Goal: Ask a question: Seek information or help from site administrators or community

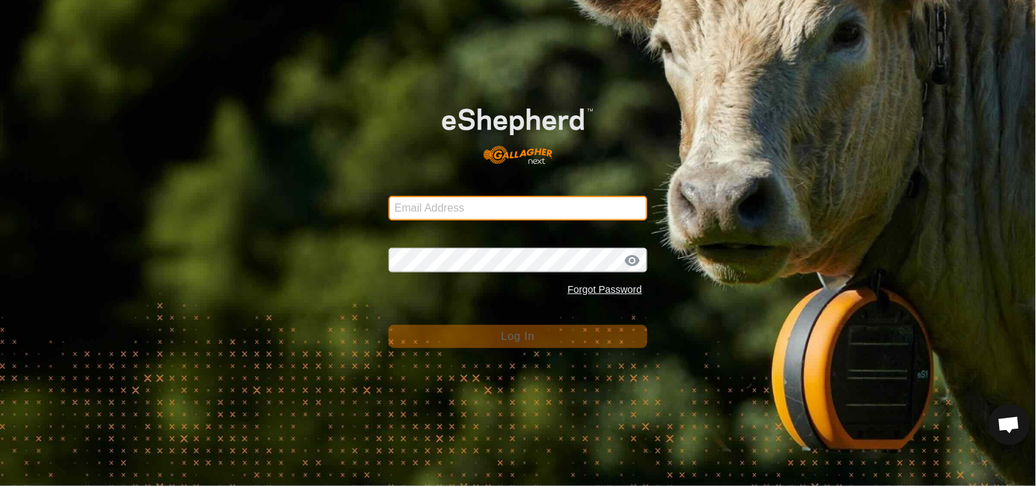
type input "[EMAIL_ADDRESS][DOMAIN_NAME]"
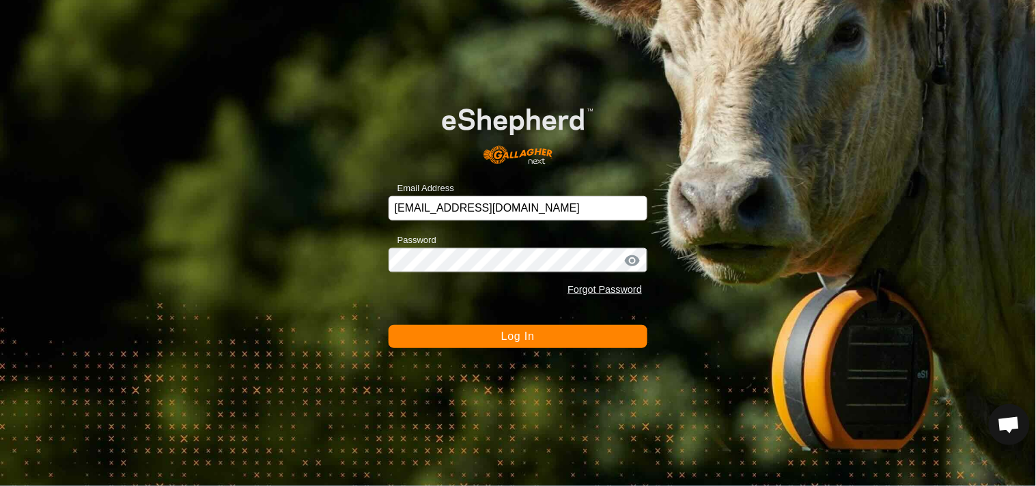
click at [519, 337] on span "Log In" at bounding box center [517, 337] width 33 height 12
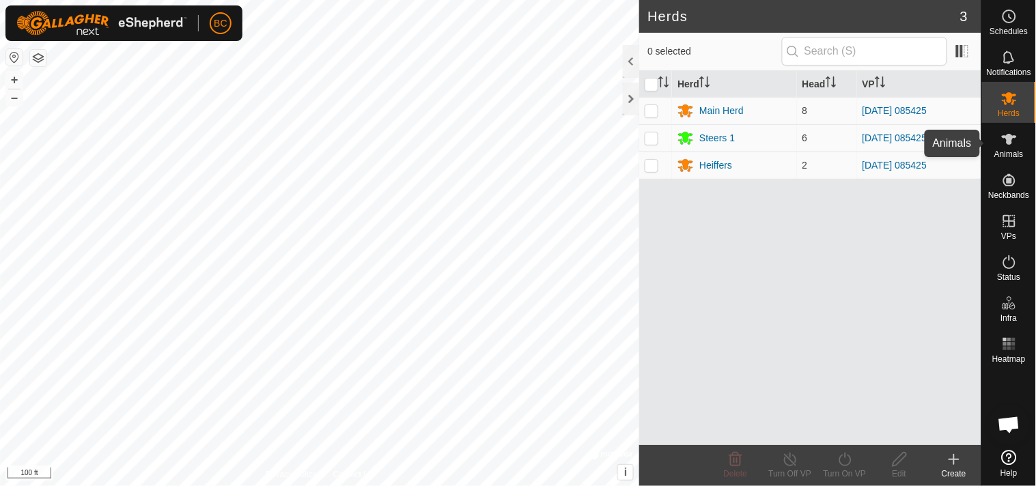
click at [1011, 144] on icon at bounding box center [1009, 139] width 15 height 11
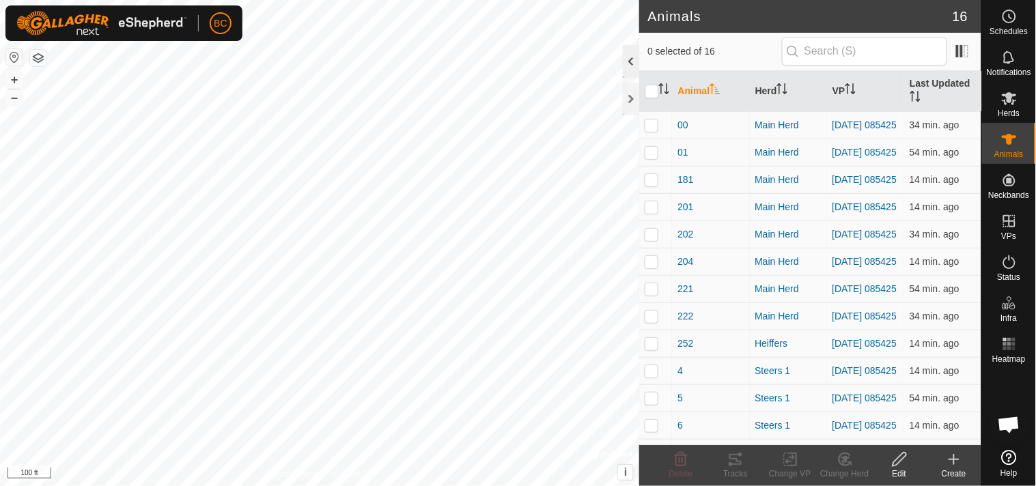
click at [628, 63] on div at bounding box center [631, 61] width 16 height 33
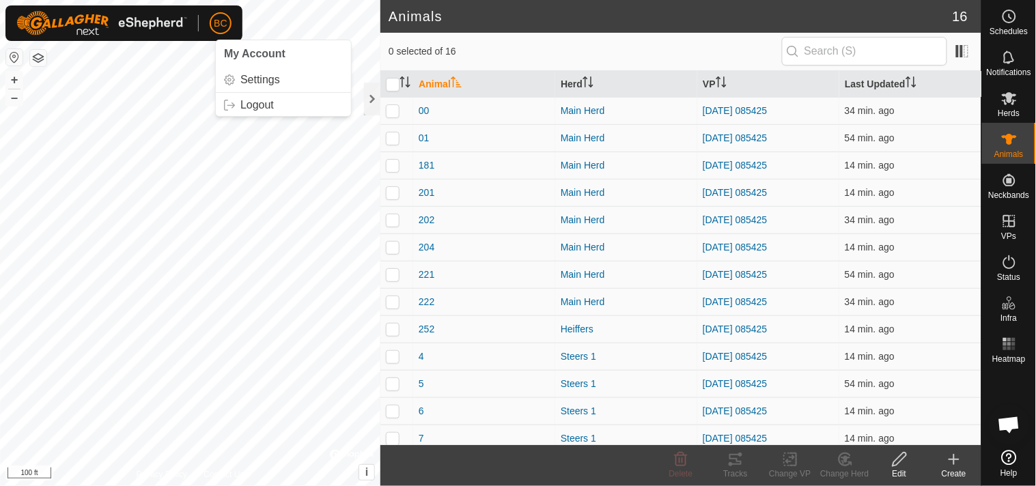
click at [44, 58] on button "button" at bounding box center [38, 58] width 16 height 16
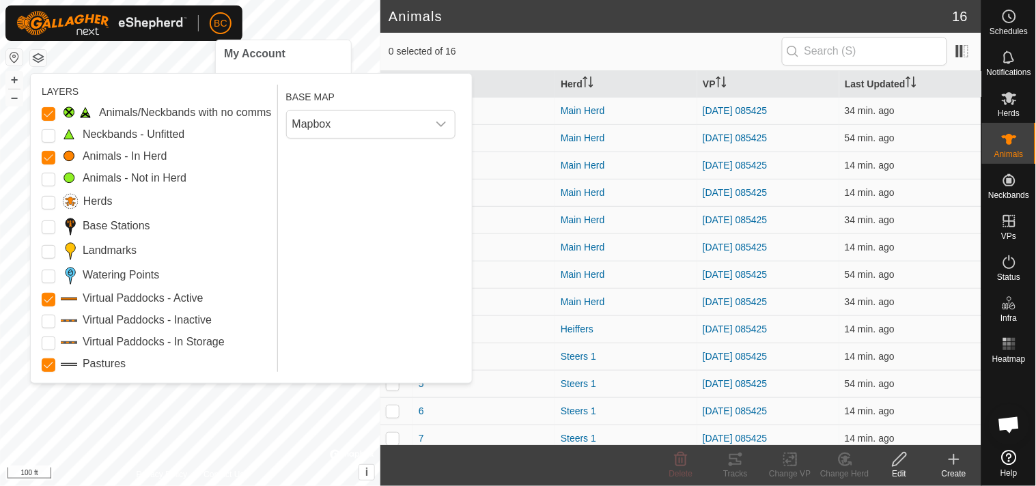
click at [220, 28] on span "BC" at bounding box center [220, 23] width 13 height 14
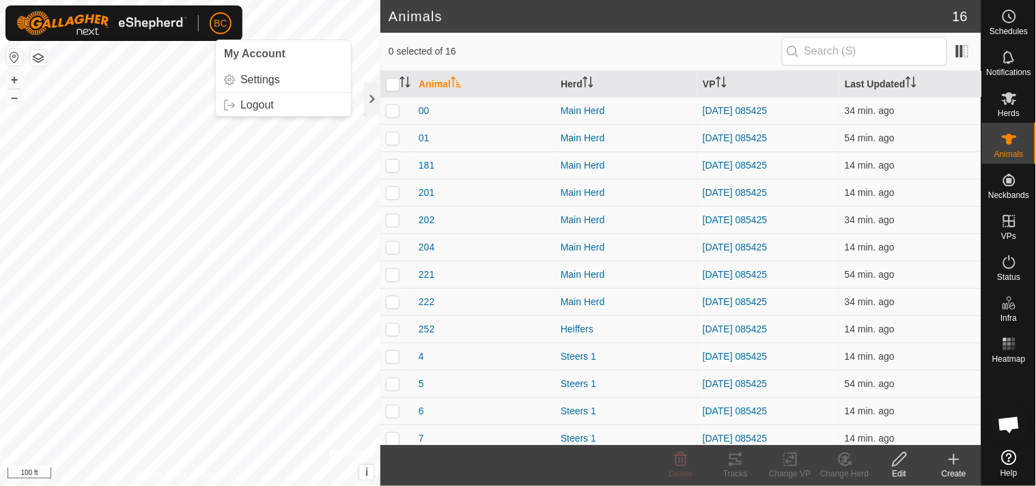
click at [220, 28] on span "BC" at bounding box center [220, 23] width 13 height 14
click at [253, 83] on link "Settings" at bounding box center [283, 80] width 135 height 22
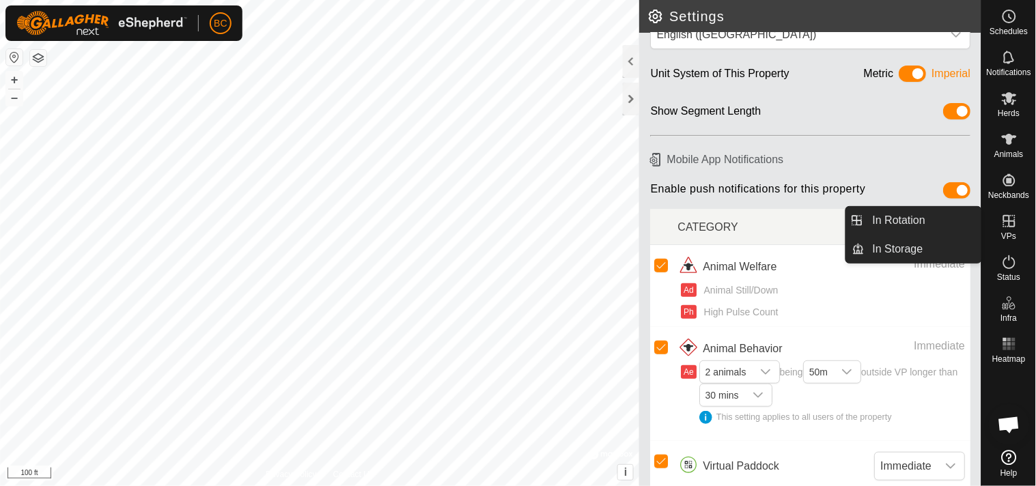
scroll to position [94, 0]
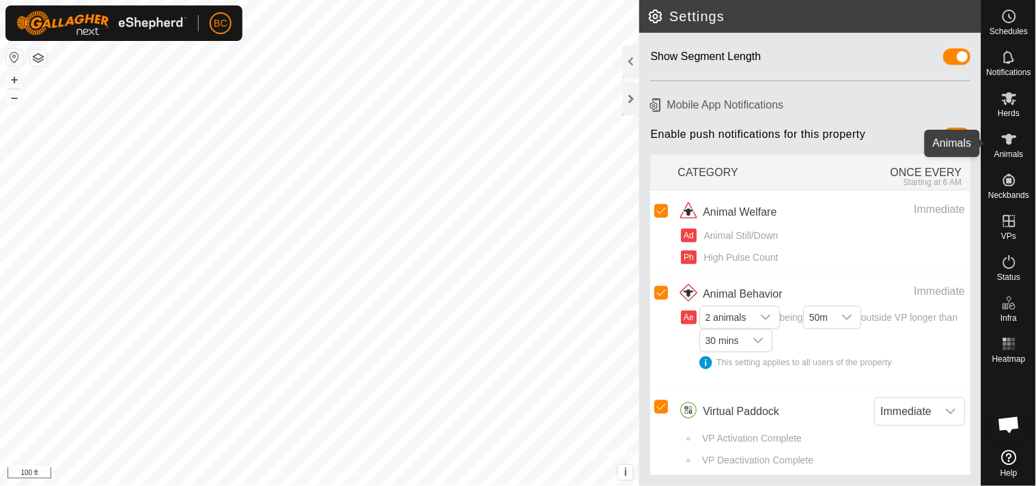
click at [1009, 133] on icon at bounding box center [1009, 139] width 16 height 16
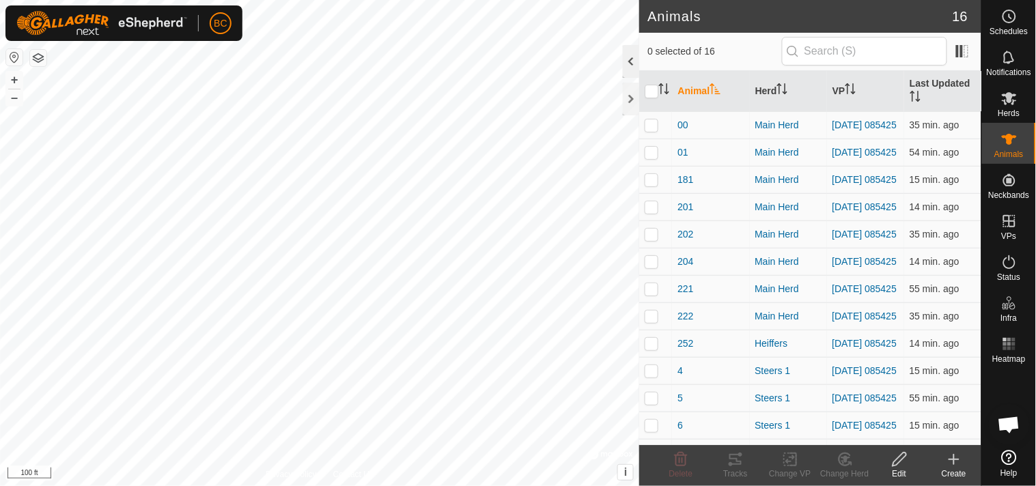
click at [630, 58] on div at bounding box center [631, 61] width 16 height 33
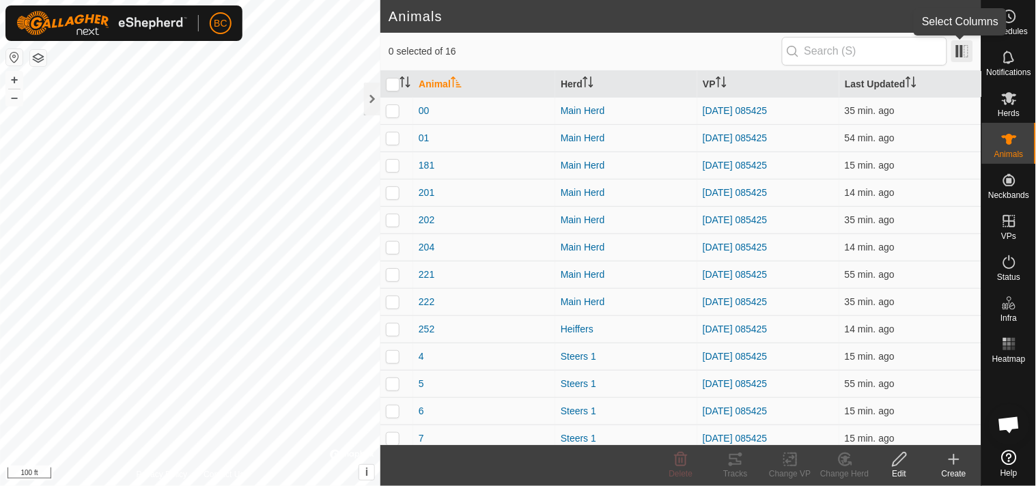
drag, startPoint x: 965, startPoint y: 59, endPoint x: 958, endPoint y: 51, distance: 11.2
click at [958, 51] on span at bounding box center [962, 51] width 22 height 22
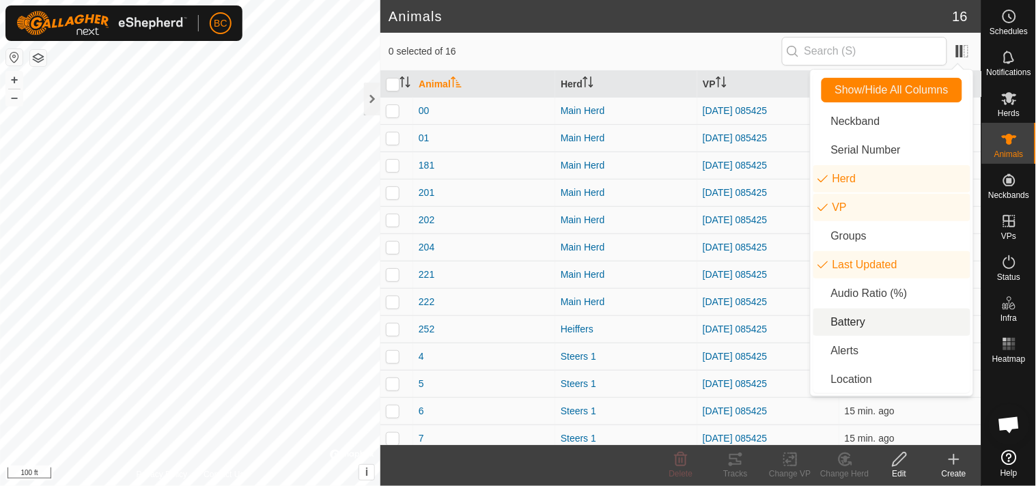
click at [858, 324] on li "Battery" at bounding box center [891, 322] width 157 height 27
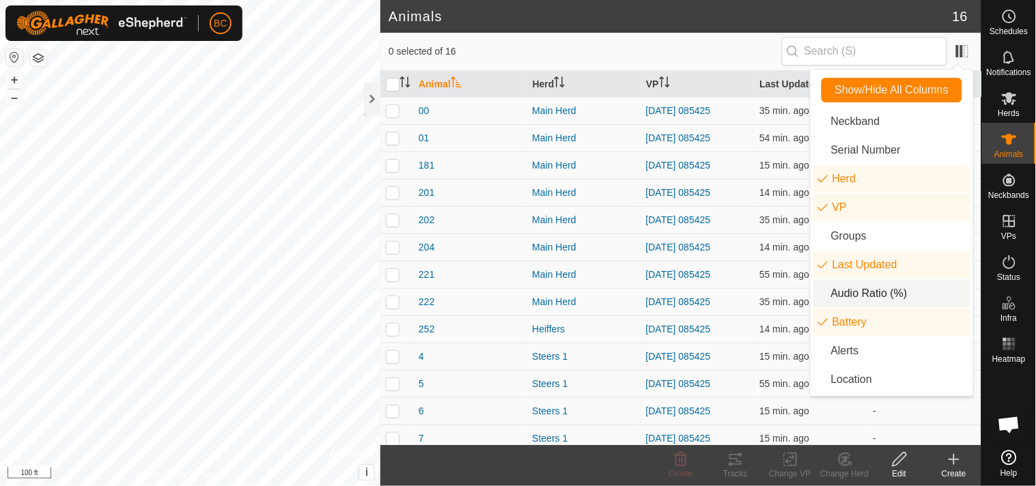
click at [862, 294] on li "Audio Ratio (%)" at bounding box center [891, 293] width 157 height 27
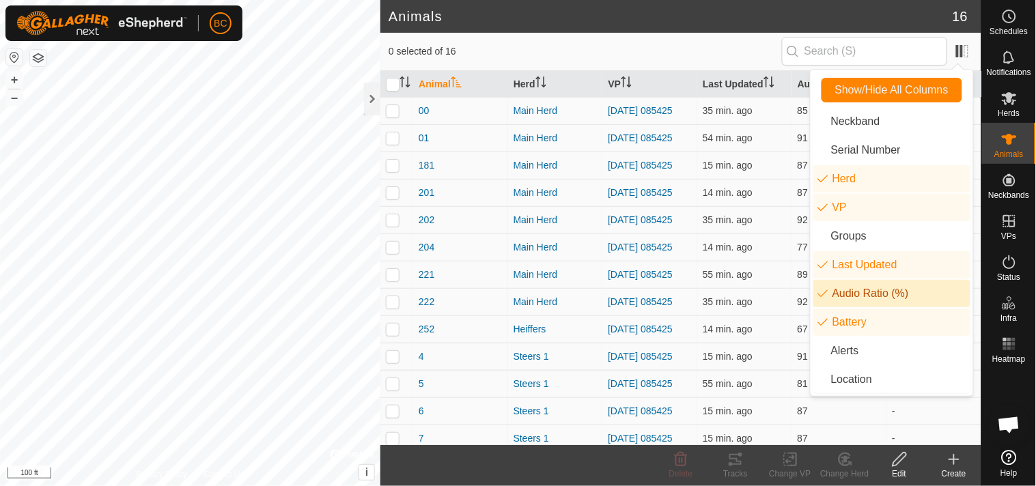
click at [788, 11] on h2 "Animals" at bounding box center [671, 16] width 564 height 16
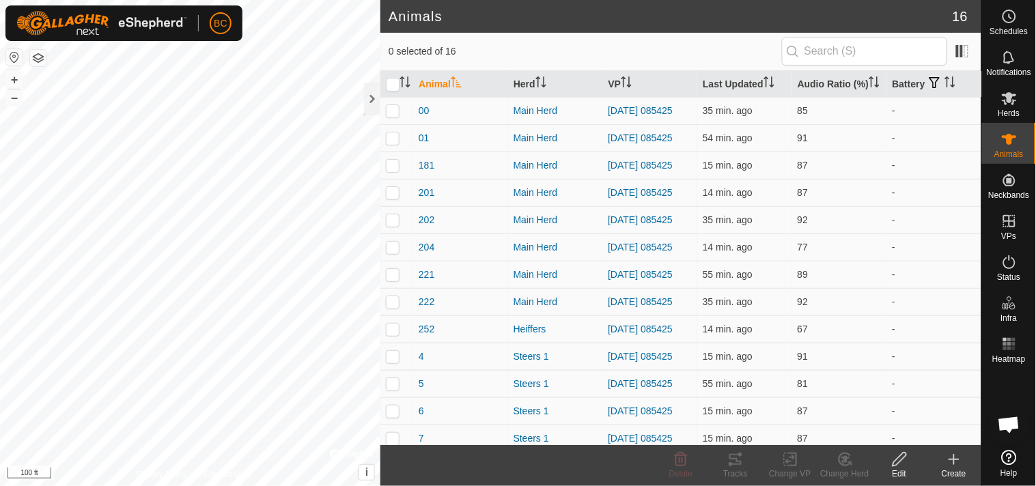
click at [788, 11] on h2 "Animals" at bounding box center [671, 16] width 564 height 16
click at [982, 114] on div "Schedules Notifications Herds Animals Neckbands VPs Status Infra Heatmap Help" at bounding box center [1009, 243] width 55 height 486
click at [821, 77] on th "Audio Ratio (%)" at bounding box center [839, 84] width 95 height 27
click at [909, 90] on th "Battery" at bounding box center [934, 84] width 95 height 27
click at [902, 466] on icon at bounding box center [899, 459] width 17 height 16
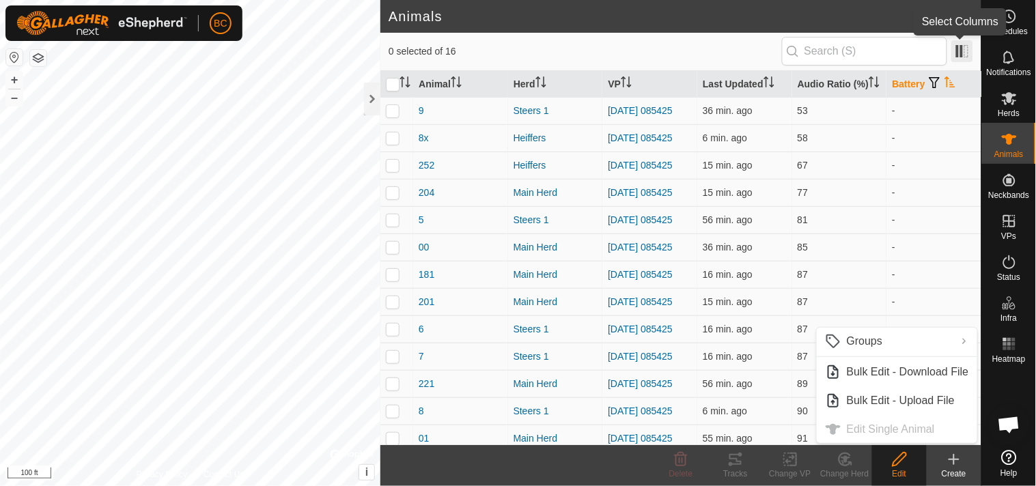
click at [962, 46] on span at bounding box center [962, 51] width 22 height 22
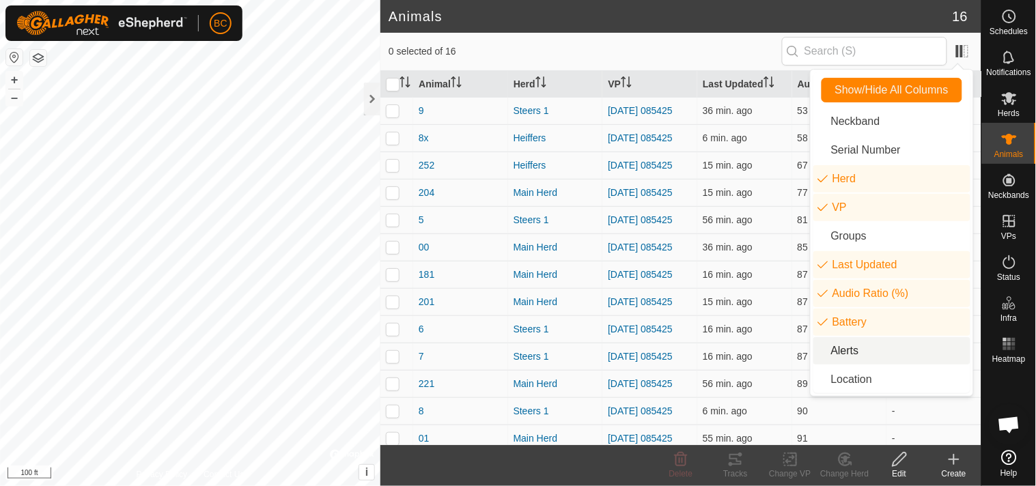
click at [837, 353] on li "Alerts" at bounding box center [891, 350] width 157 height 27
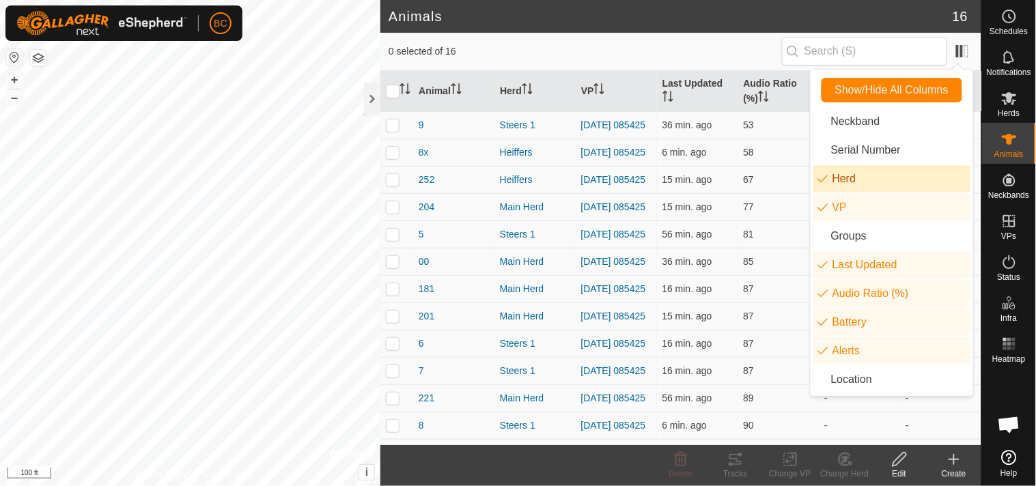
click at [849, 174] on li "Herd" at bounding box center [891, 178] width 157 height 27
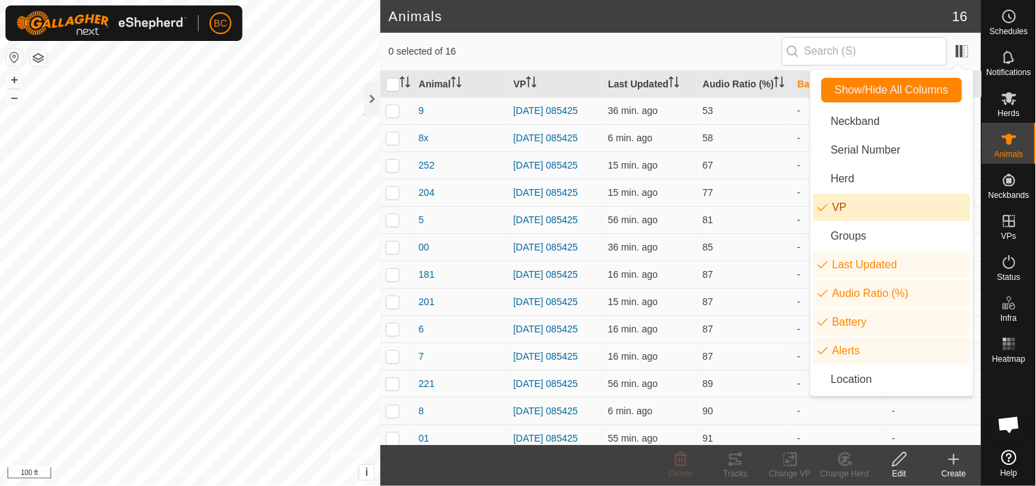
click at [849, 208] on li "VP" at bounding box center [891, 207] width 157 height 27
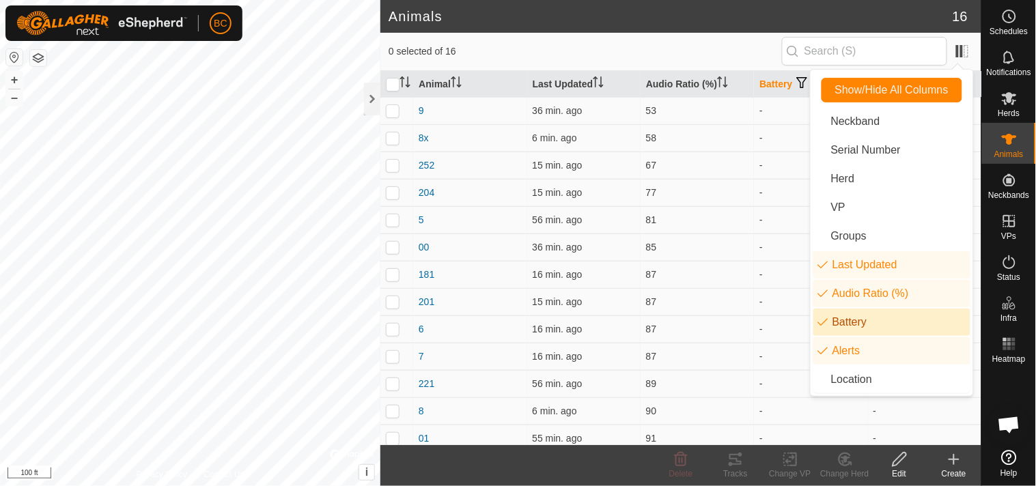
click at [859, 324] on li "Battery" at bounding box center [891, 322] width 157 height 27
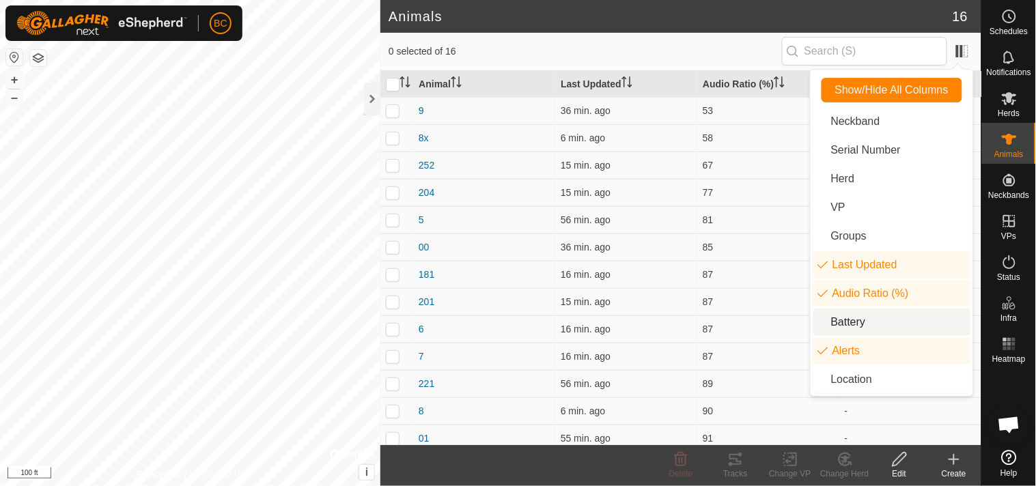
click at [859, 324] on li "Battery" at bounding box center [891, 322] width 157 height 27
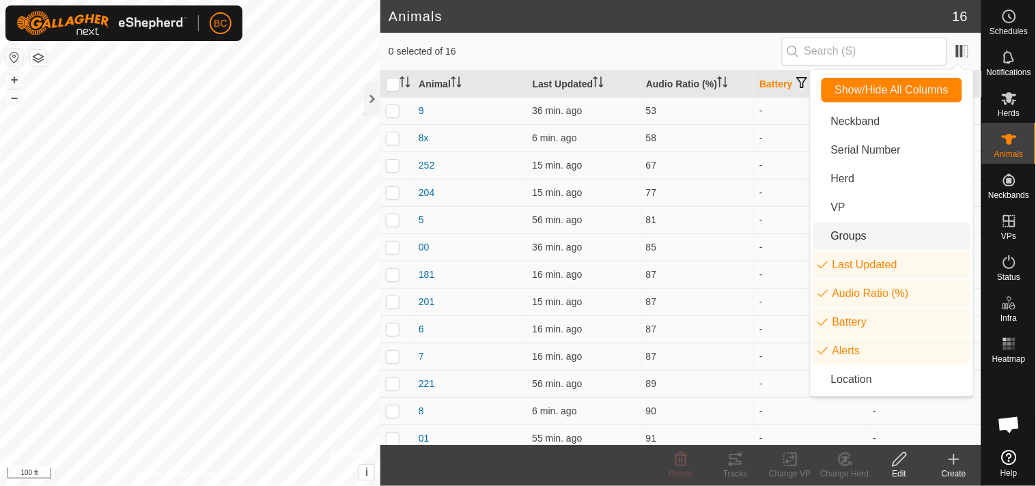
click at [770, 12] on h2 "Animals" at bounding box center [671, 16] width 564 height 16
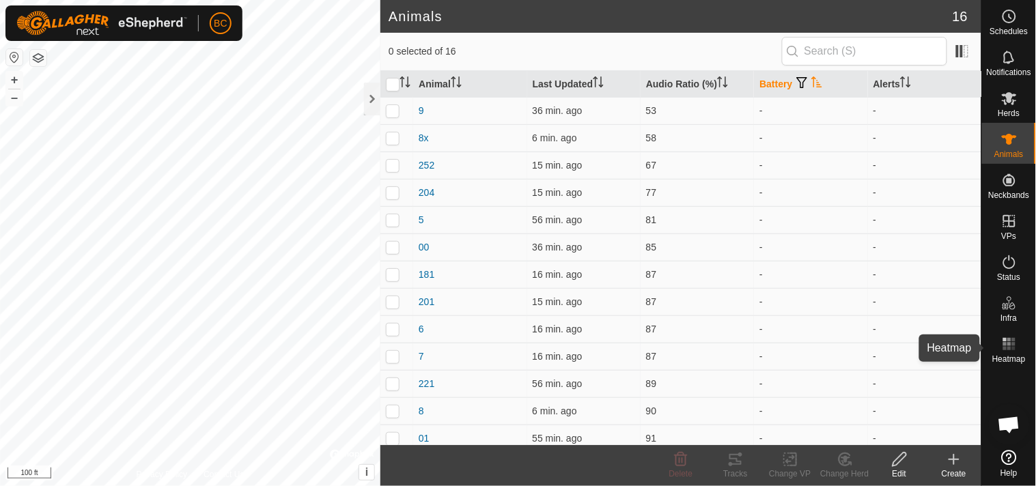
click at [1007, 338] on icon at bounding box center [1009, 344] width 16 height 16
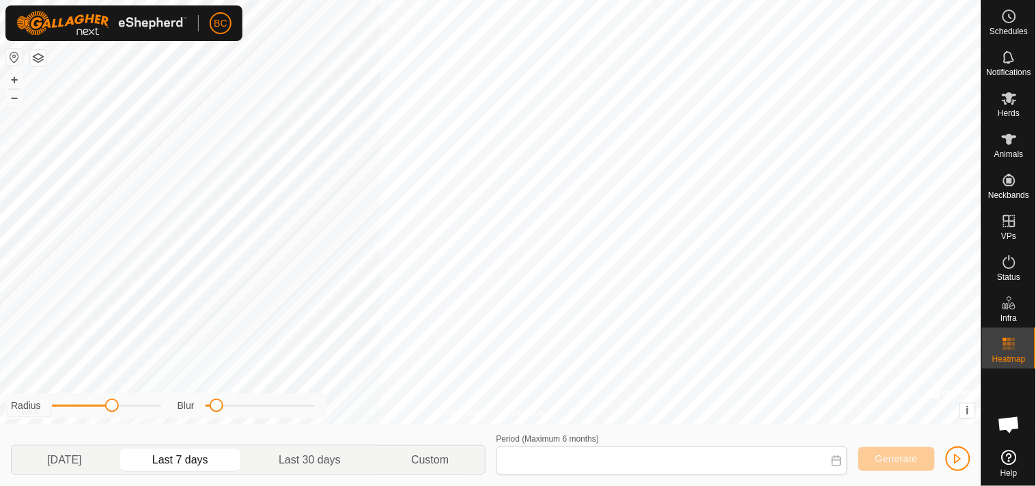
type input "[DATE] - [DATE]"
click at [1012, 429] on span "Open chat" at bounding box center [1009, 426] width 23 height 19
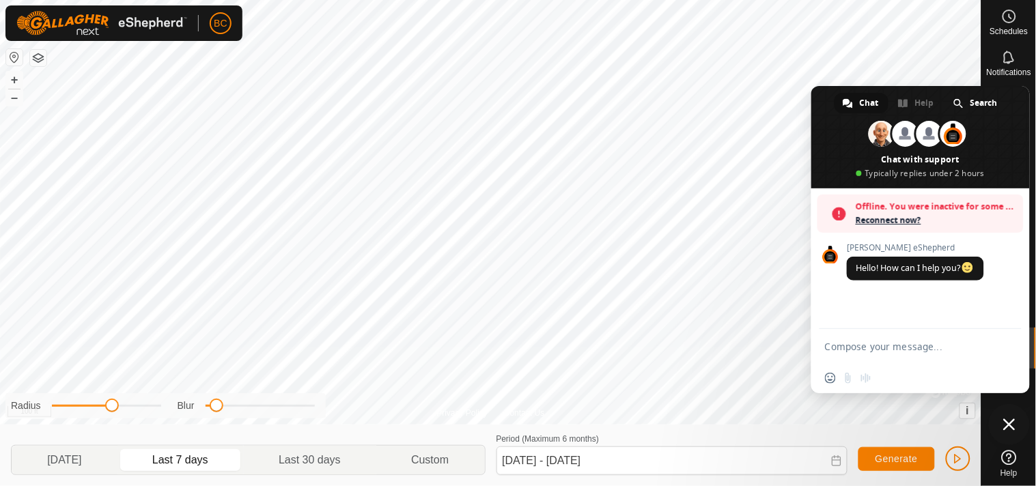
click at [930, 344] on textarea "Compose your message..." at bounding box center [905, 347] width 161 height 12
drag, startPoint x: 861, startPoint y: 360, endPoint x: 920, endPoint y: 342, distance: 62.2
click at [920, 342] on textarea "How do I find the battery percentage? I have it marked to show" at bounding box center [905, 344] width 161 height 37
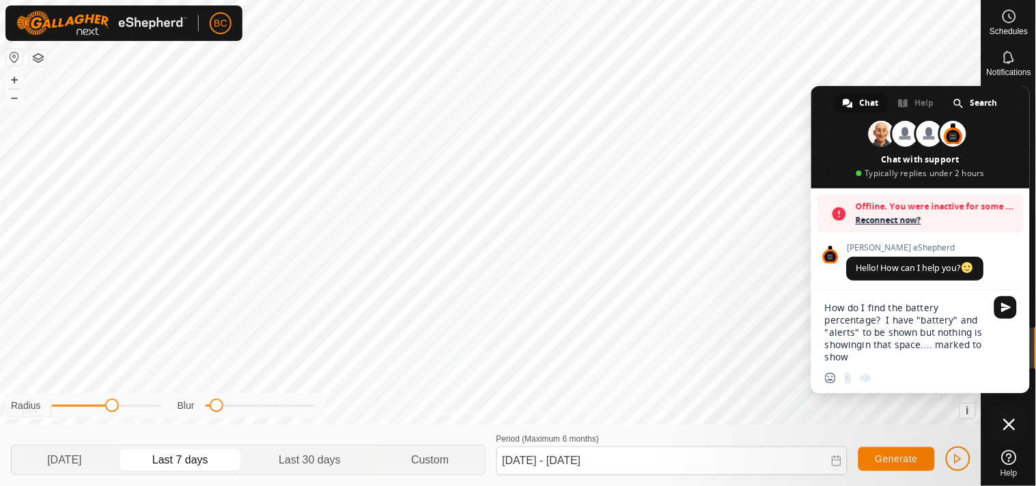
click at [885, 357] on textarea "How do I find the battery percentage? I have "battery" and "alerts" to be shown…" at bounding box center [905, 332] width 161 height 61
type textarea "How do I find the battery percentage? I have "battery" and "alerts" to be shown…"
click at [1001, 316] on span "Send" at bounding box center [1006, 320] width 10 height 10
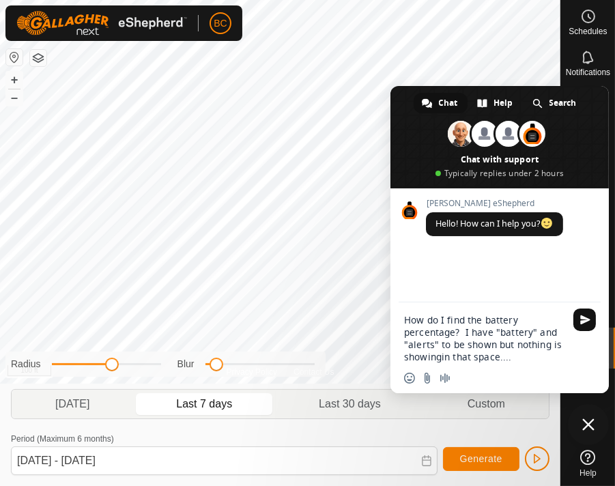
click at [585, 322] on span "Send" at bounding box center [586, 320] width 10 height 10
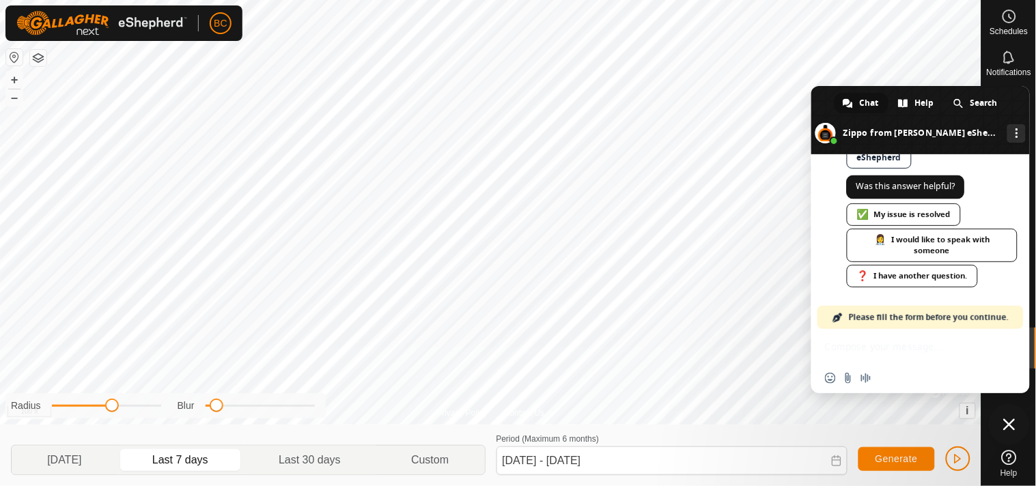
scroll to position [699, 0]
click at [862, 353] on div "Insert an emoji Send a file Audio message" at bounding box center [920, 361] width 219 height 64
click at [927, 273] on div "❓ I have another question." at bounding box center [912, 276] width 131 height 23
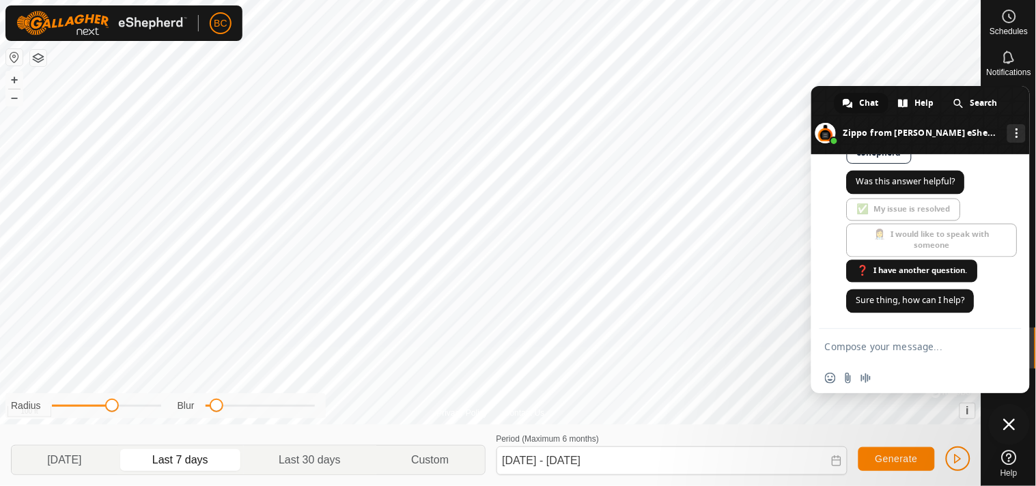
scroll to position [704, 0]
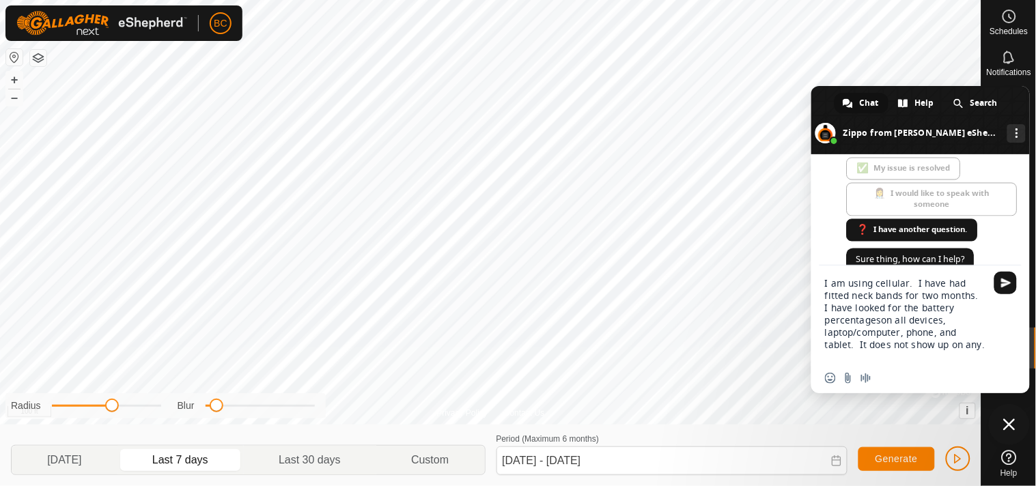
click at [882, 318] on textarea "I am using cellular. I have had fitted neck bands for two months. I have looked…" at bounding box center [905, 320] width 161 height 86
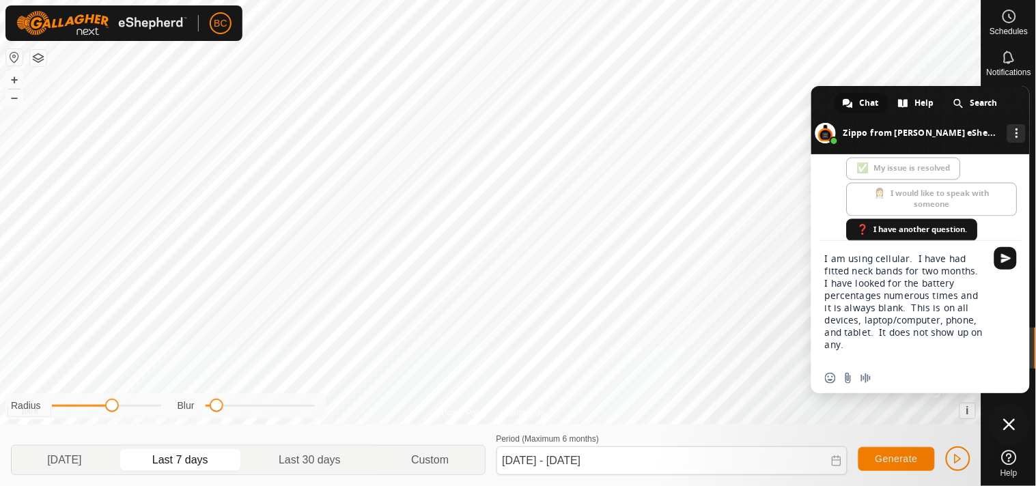
click at [861, 324] on textarea "I am using cellular. I have had fitted neck bands for two months. I have looked…" at bounding box center [905, 308] width 161 height 111
type textarea "I am using cellular. I have had fitted neck bands for two months. I have looked…"
click at [1005, 253] on span "Send" at bounding box center [1006, 258] width 10 height 10
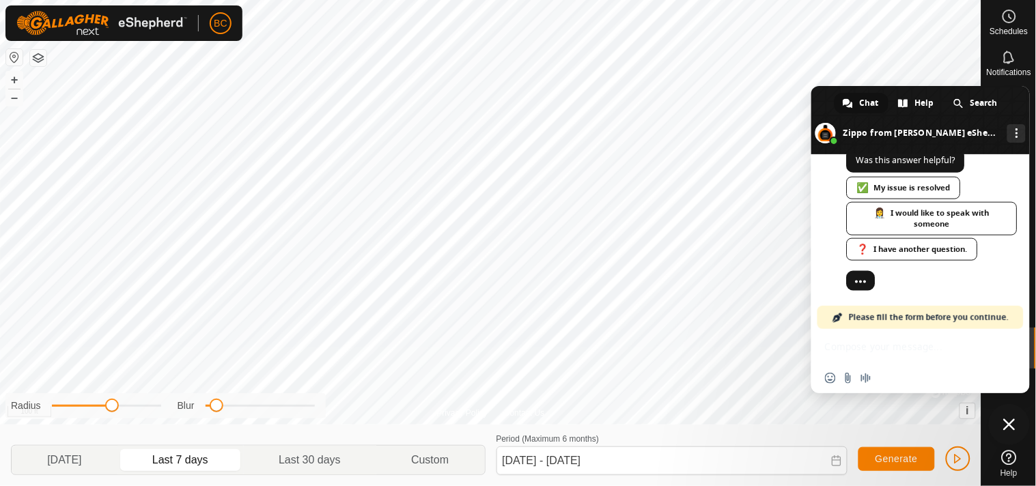
scroll to position [1920, 0]
click at [950, 228] on div "👩‍⚕️ I would like to speak with someone" at bounding box center [932, 218] width 171 height 33
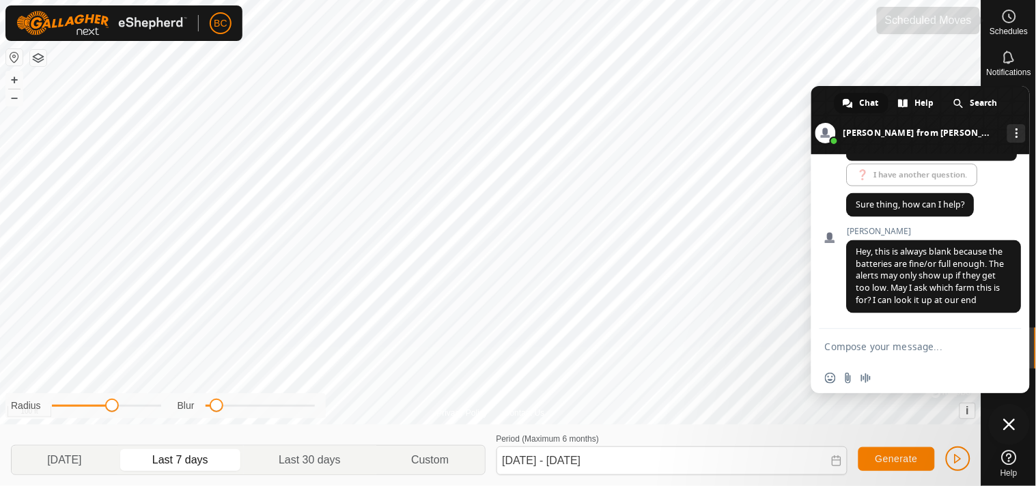
scroll to position [2022, 0]
click at [857, 352] on textarea "Compose your message..." at bounding box center [905, 347] width 161 height 12
type textarea "O"
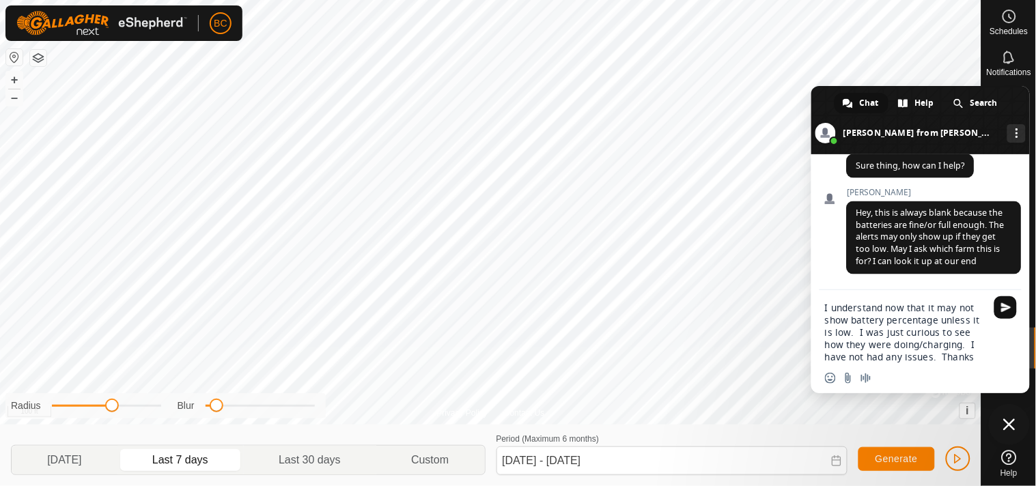
type textarea "I understand now that it may not show battery percentage unless it is low. I wa…"
click at [1011, 306] on span "Send" at bounding box center [1006, 308] width 10 height 10
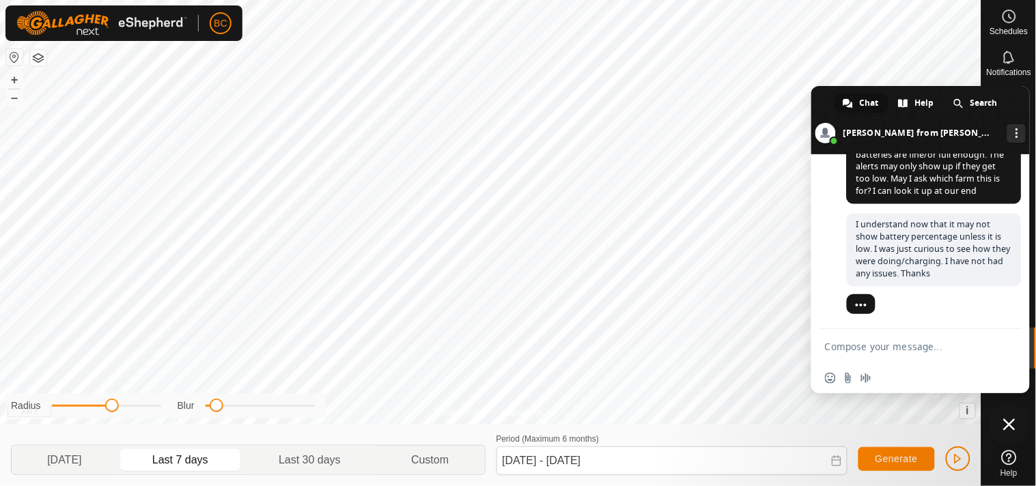
scroll to position [2109, 0]
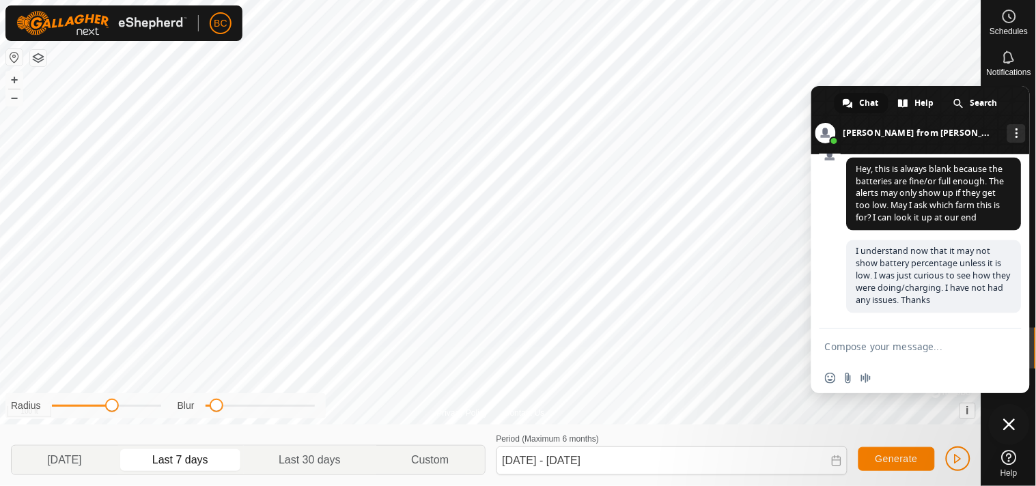
click at [952, 350] on textarea "Compose your message..." at bounding box center [905, 347] width 161 height 12
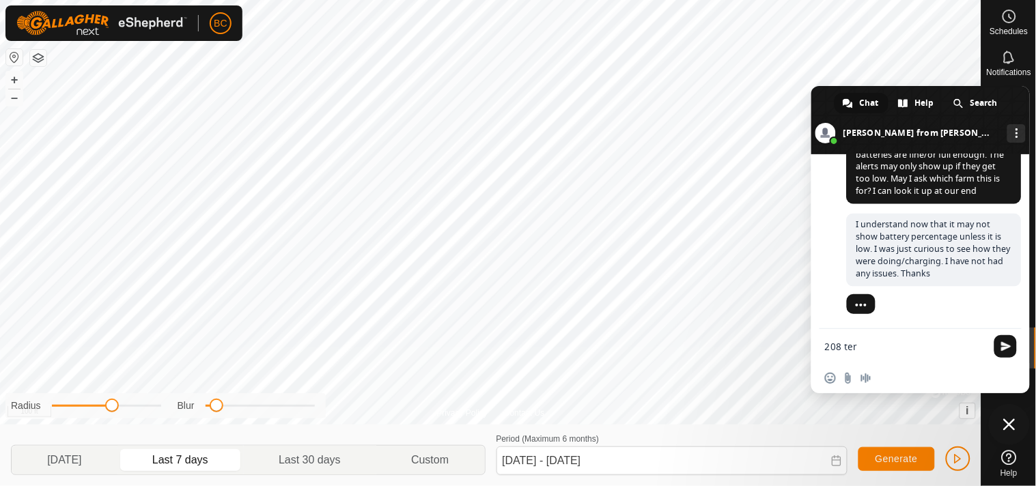
scroll to position [2134, 0]
type textarea "[STREET_ADDRESS][PERSON_NAME]"
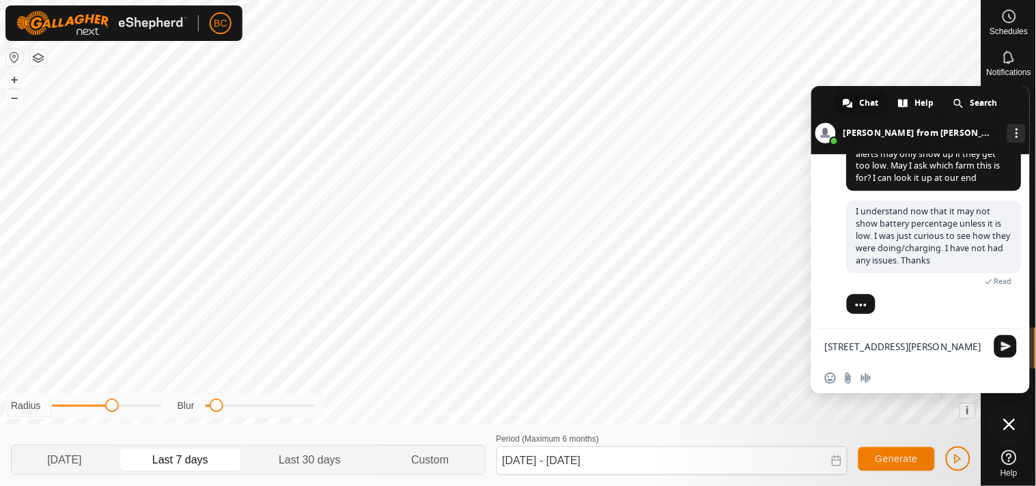
scroll to position [2122, 0]
click at [830, 344] on textarea "[STREET_ADDRESS][PERSON_NAME]" at bounding box center [905, 347] width 161 height 12
click at [900, 346] on textarea "[STREET_ADDRESS][PERSON_NAME]" at bounding box center [905, 347] width 161 height 12
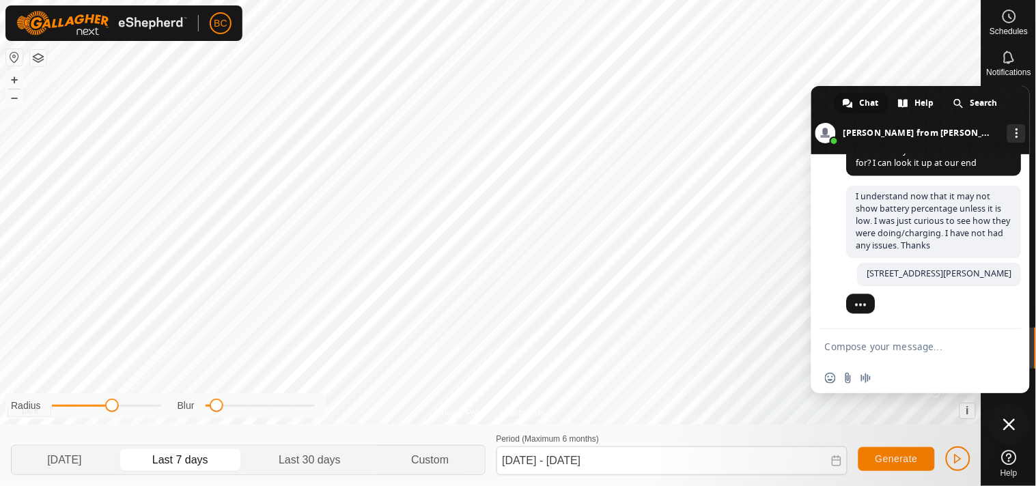
scroll to position [2152, 0]
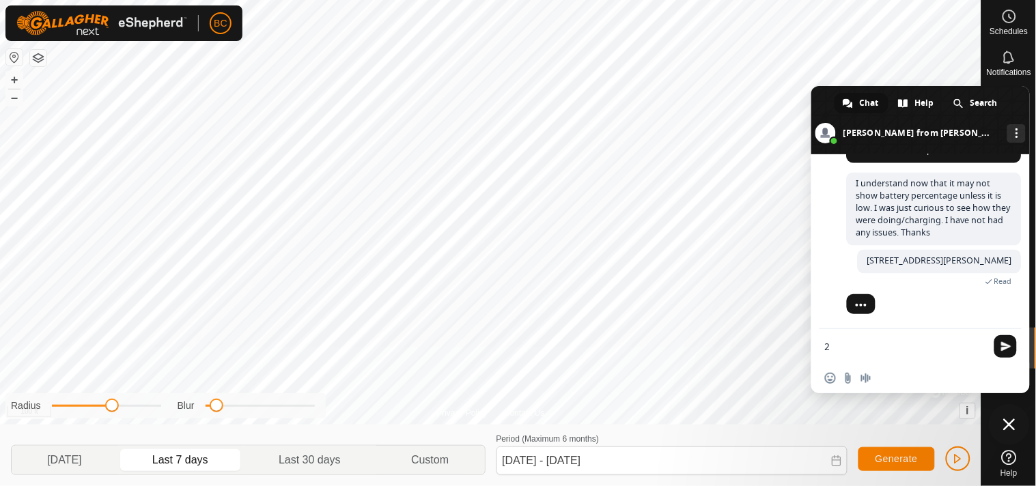
type textarea "2"
type textarea "crofton 4221seven"
click at [1014, 346] on span "Send" at bounding box center [1006, 346] width 23 height 23
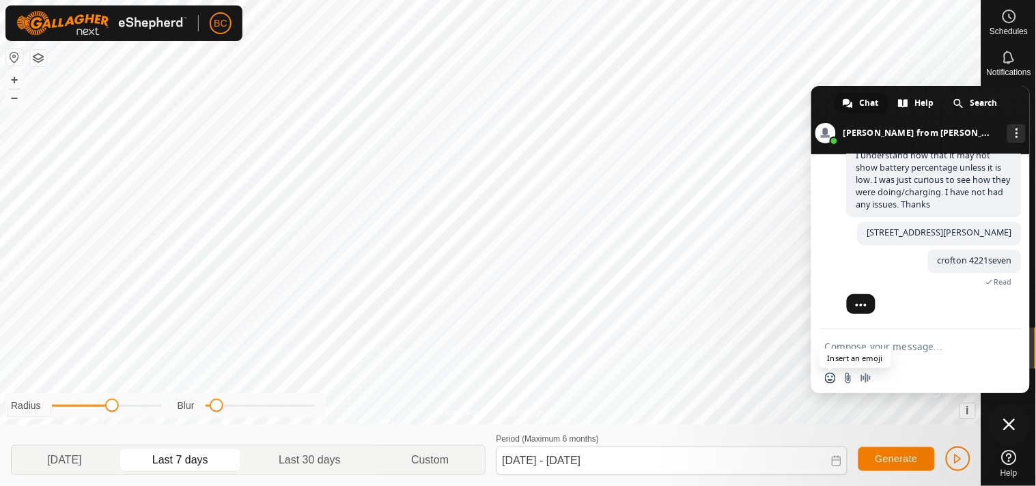
scroll to position [2193, 0]
drag, startPoint x: 216, startPoint y: 412, endPoint x: 247, endPoint y: 408, distance: 30.9
click at [217, 408] on span at bounding box center [210, 406] width 14 height 14
drag, startPoint x: 247, startPoint y: 408, endPoint x: 175, endPoint y: 426, distance: 74.7
click at [175, 426] on div "Radius Blur [DATE] Last 7 days Last 30 days Custom Period (Maximum 6 months) [D…" at bounding box center [491, 455] width 982 height 61
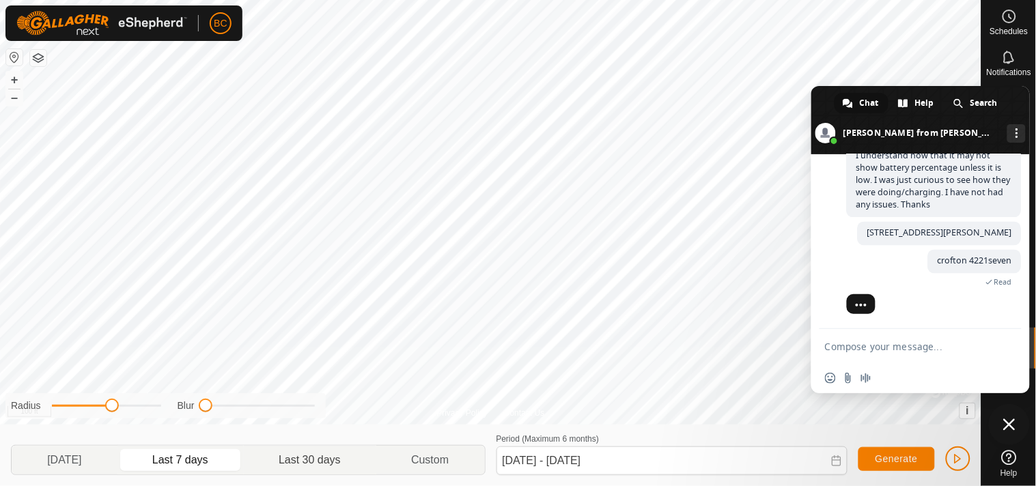
click at [312, 460] on p-togglebutton "Last 30 days" at bounding box center [310, 460] width 133 height 29
type input "[DATE] - [DATE]"
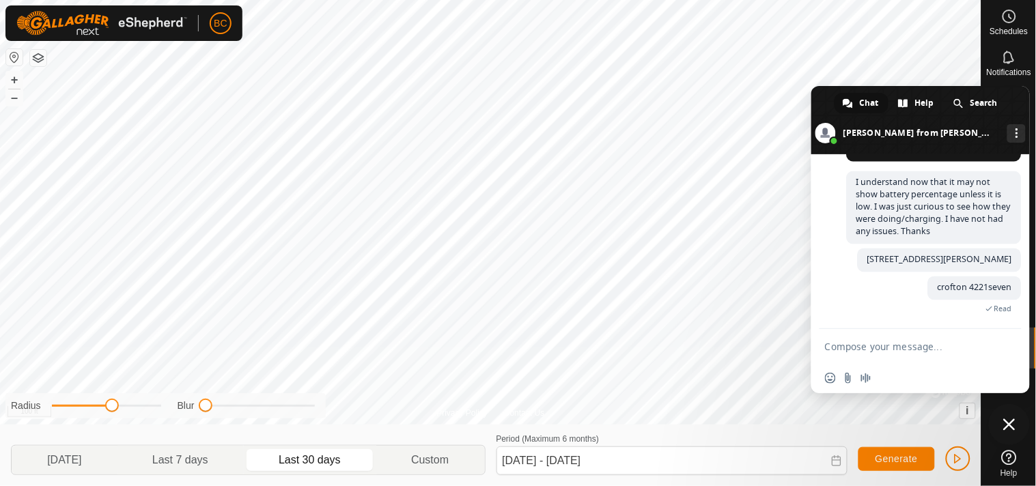
click at [1008, 425] on span "Close chat" at bounding box center [1009, 425] width 12 height 12
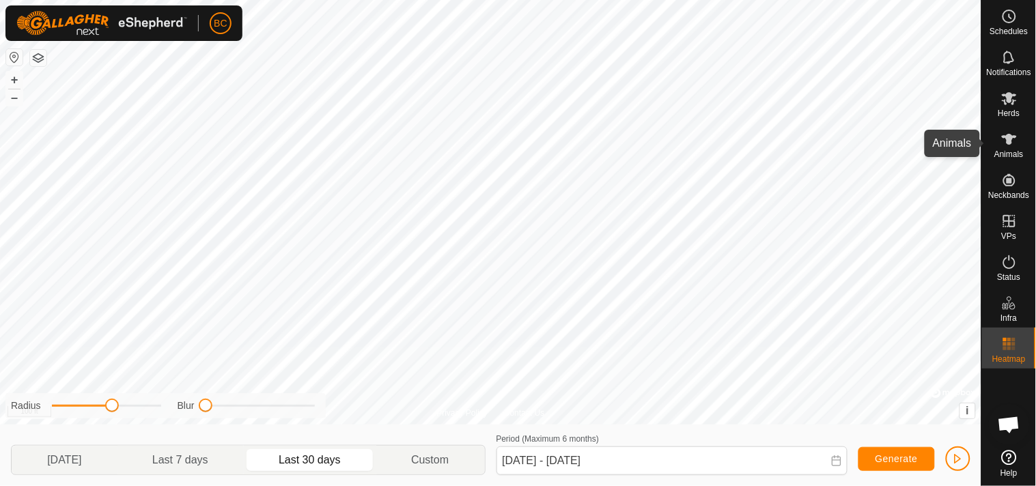
click at [1005, 141] on icon at bounding box center [1009, 139] width 16 height 16
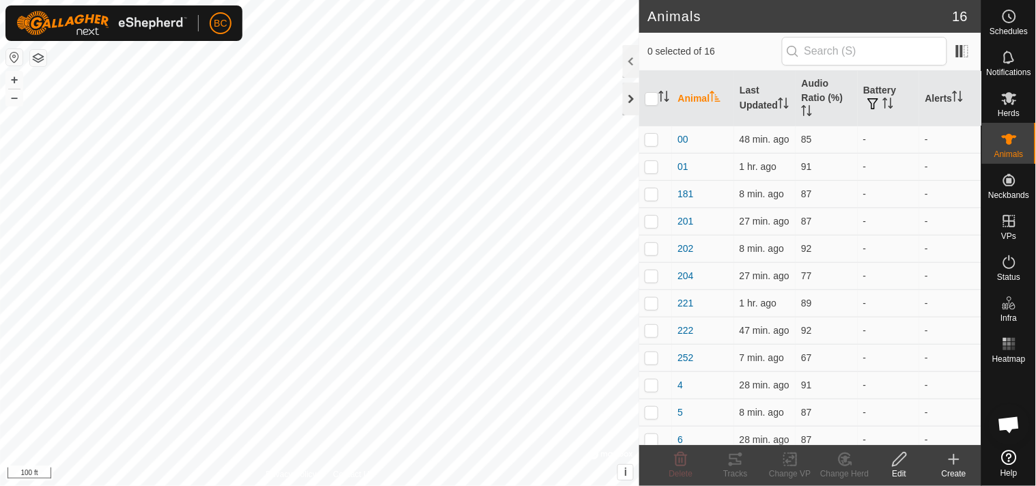
click at [631, 98] on div at bounding box center [631, 99] width 16 height 33
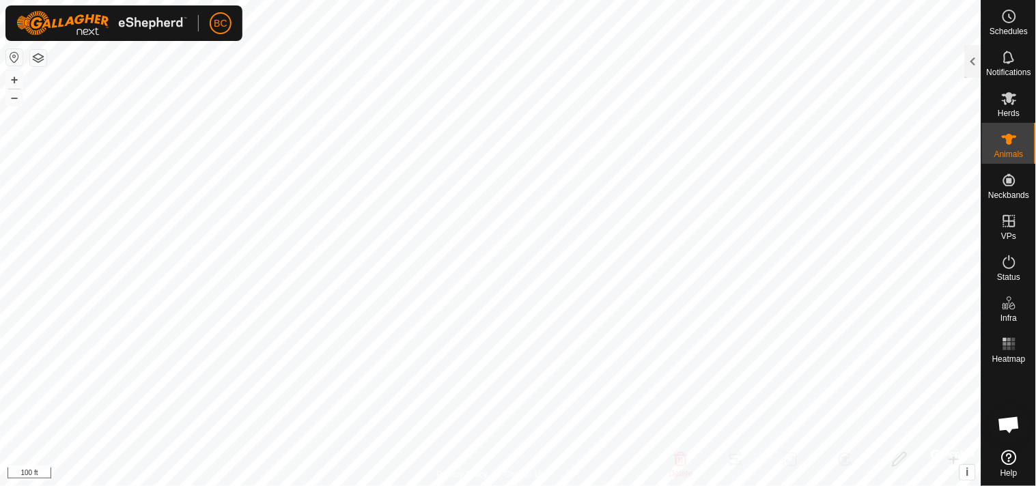
scroll to position [2193, 0]
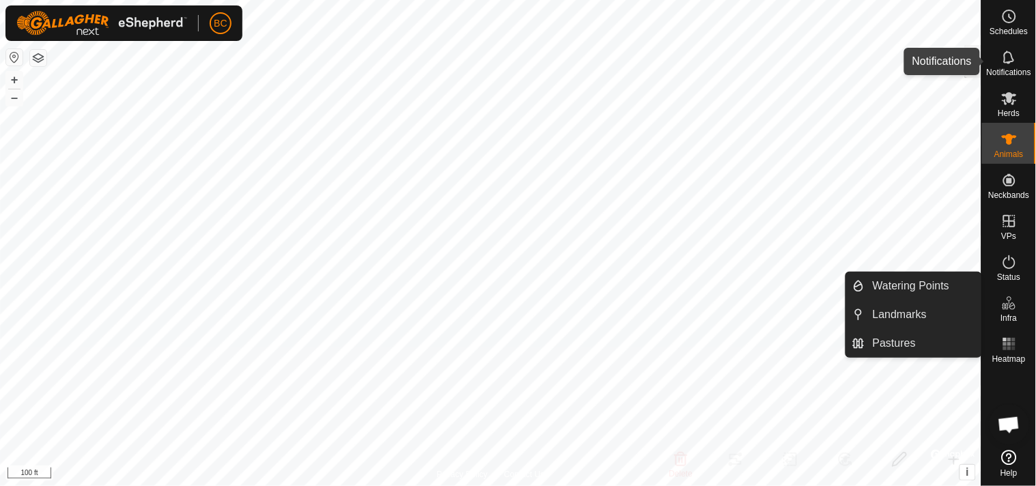
drag, startPoint x: 1018, startPoint y: 59, endPoint x: 1002, endPoint y: 62, distance: 16.1
click at [1002, 62] on icon at bounding box center [1009, 57] width 16 height 16
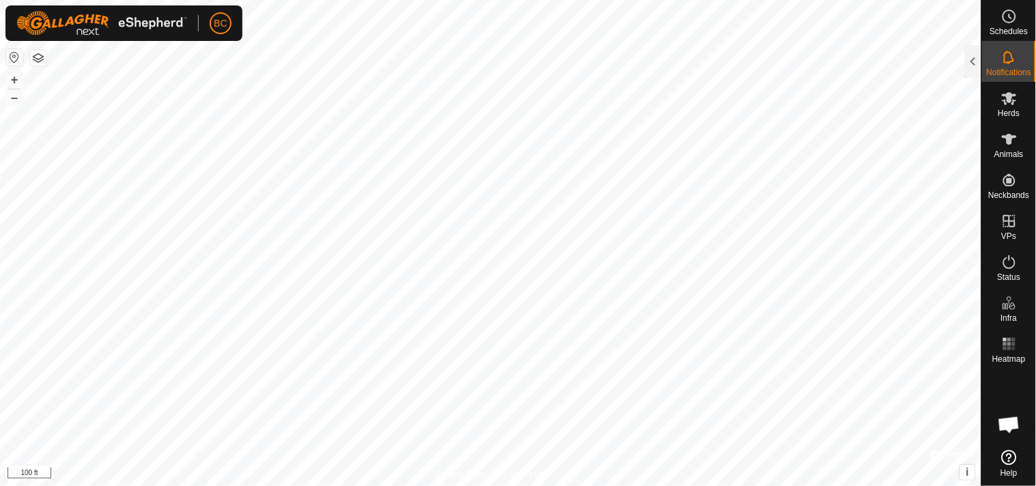
scroll to position [2279, 0]
click at [1002, 62] on icon at bounding box center [1009, 57] width 16 height 16
click at [977, 60] on div at bounding box center [973, 61] width 16 height 33
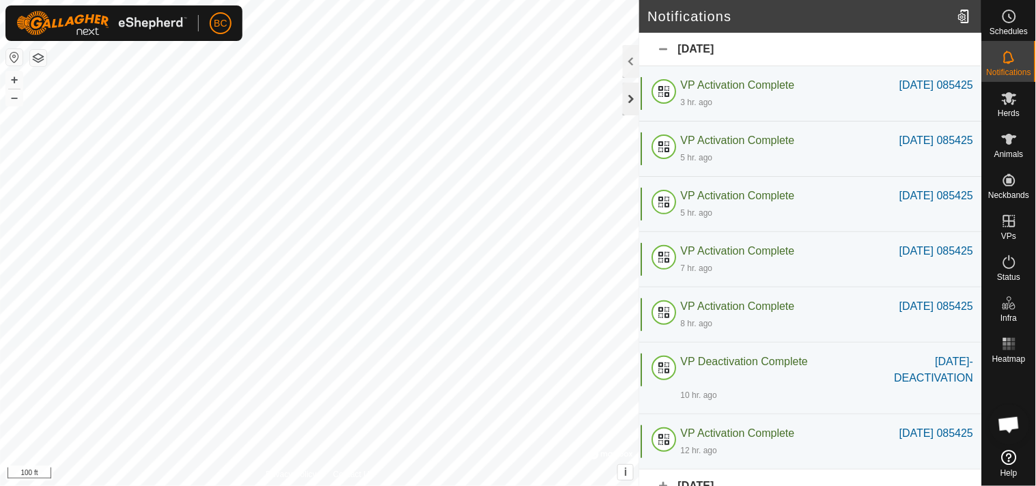
click at [633, 104] on div at bounding box center [631, 99] width 16 height 33
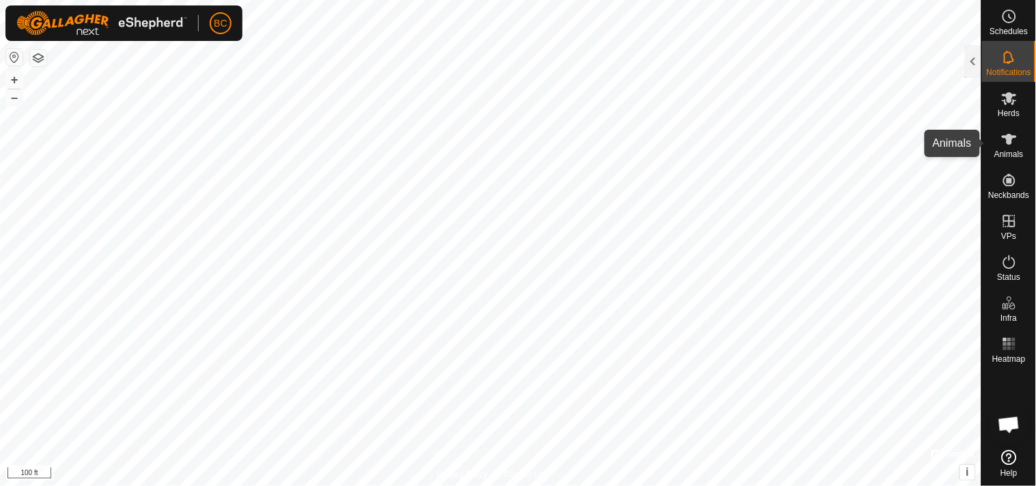
click at [1006, 145] on icon at bounding box center [1009, 139] width 16 height 16
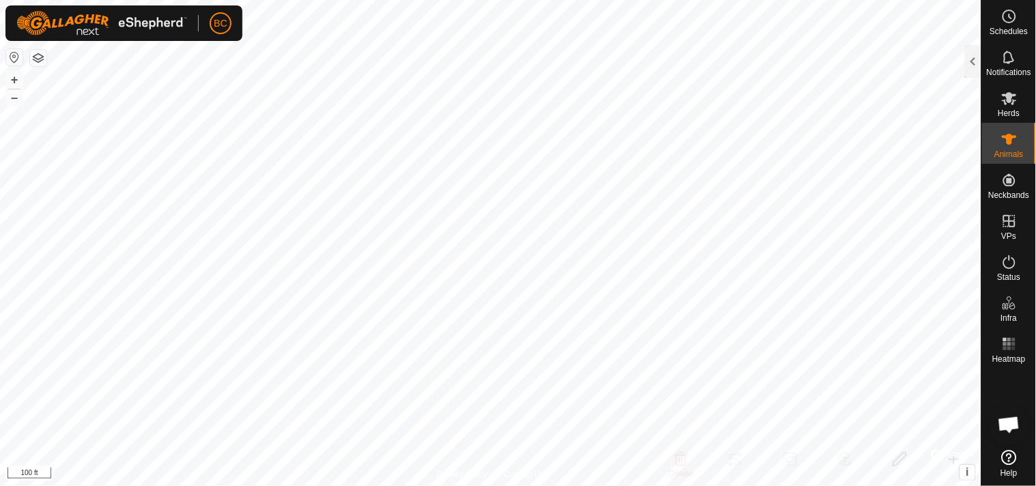
click at [1006, 145] on icon at bounding box center [1009, 139] width 16 height 16
click at [975, 66] on div at bounding box center [973, 61] width 16 height 33
